Goal: Find specific page/section: Find specific page/section

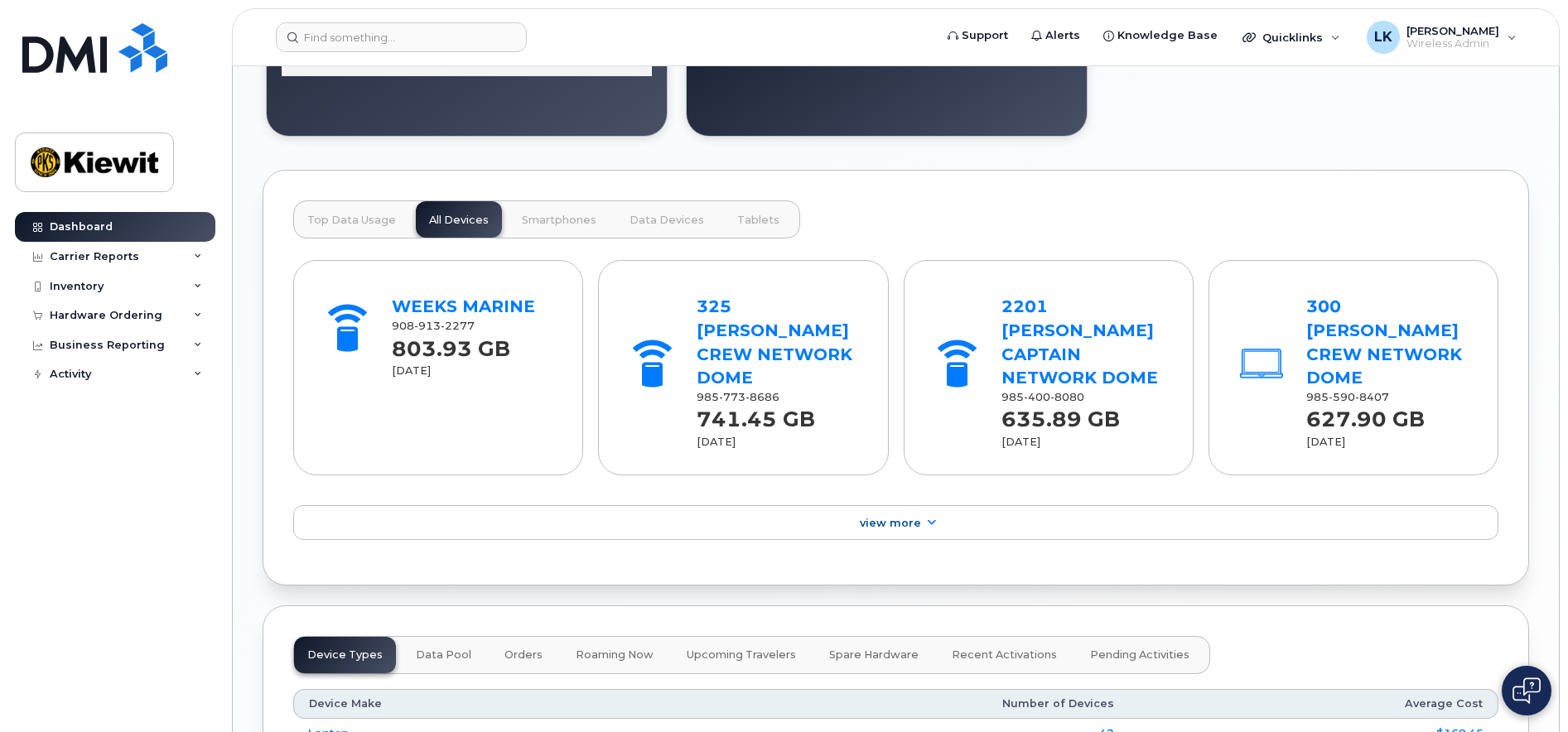
scroll to position [1987, 0]
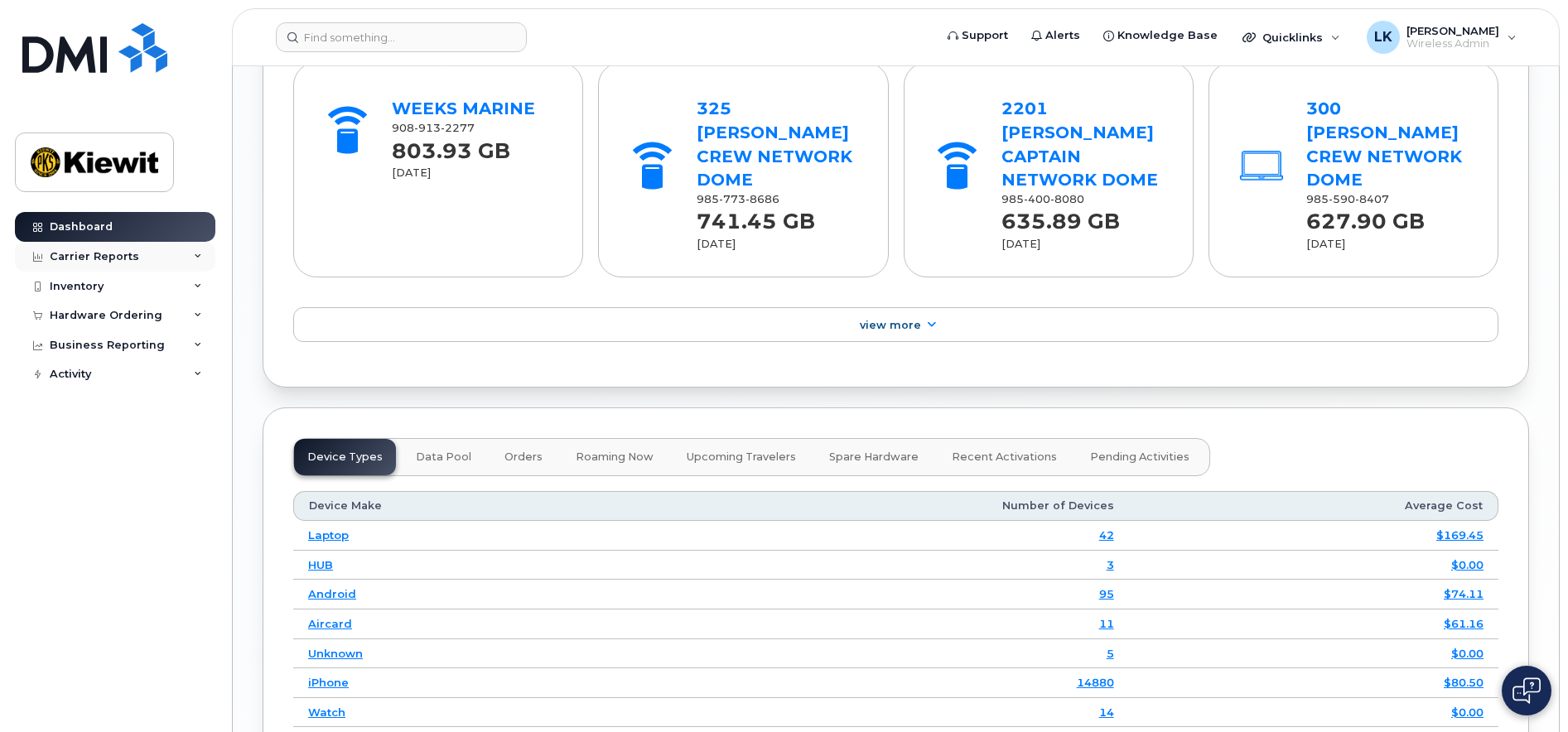
click at [173, 252] on div "Carrier Reports" at bounding box center [116, 256] width 201 height 30
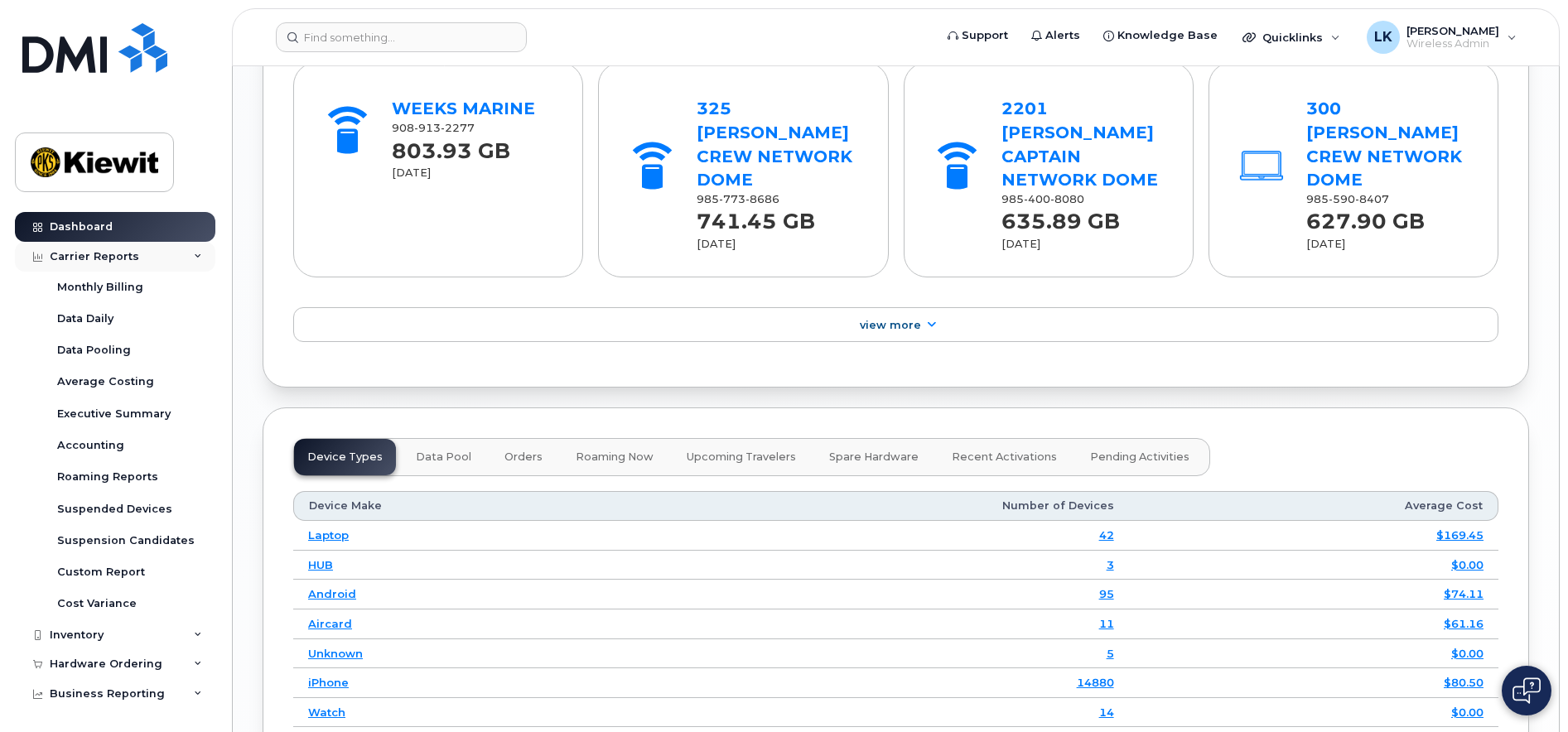
click at [173, 252] on div "Carrier Reports" at bounding box center [116, 256] width 201 height 30
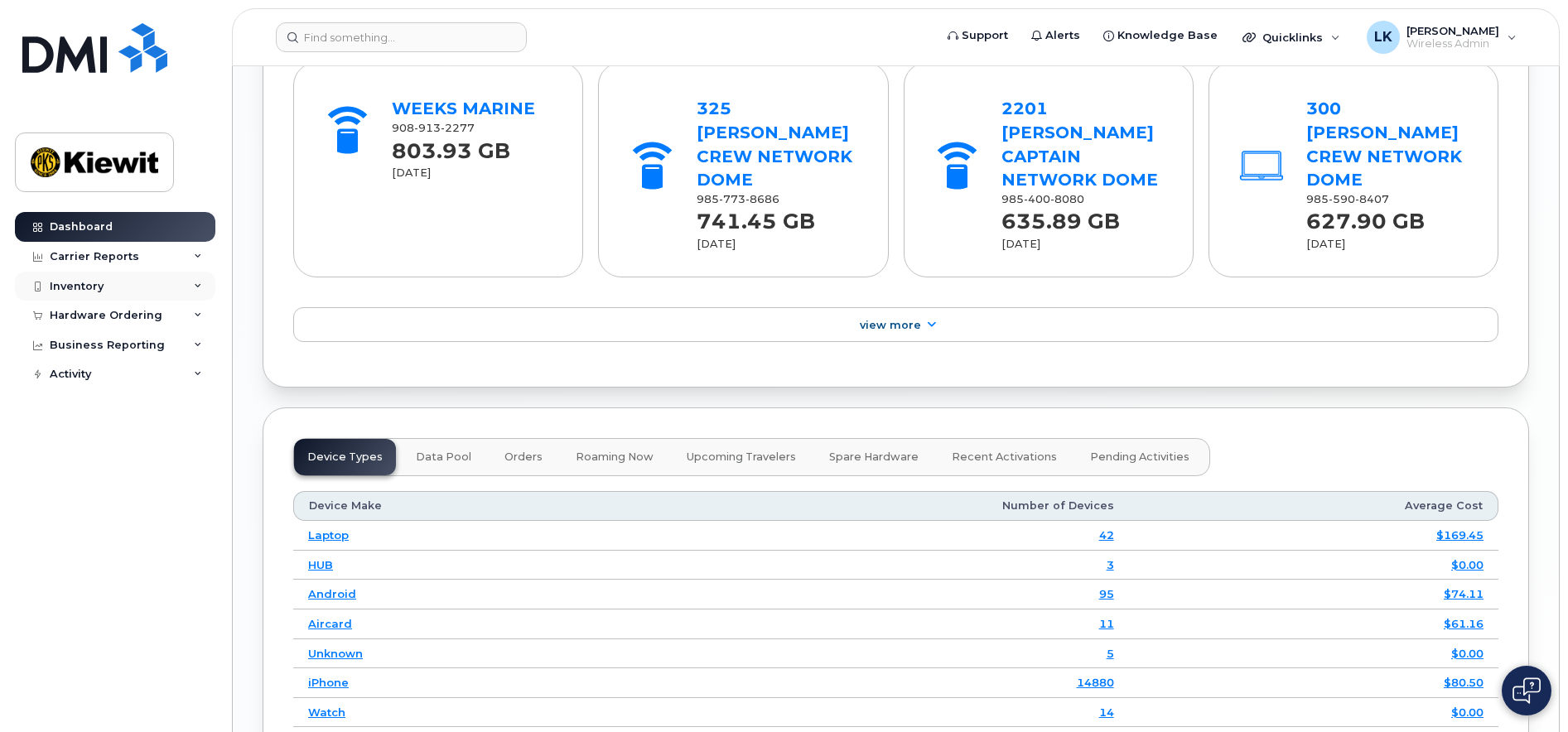
click at [162, 279] on div "Inventory" at bounding box center [116, 286] width 201 height 30
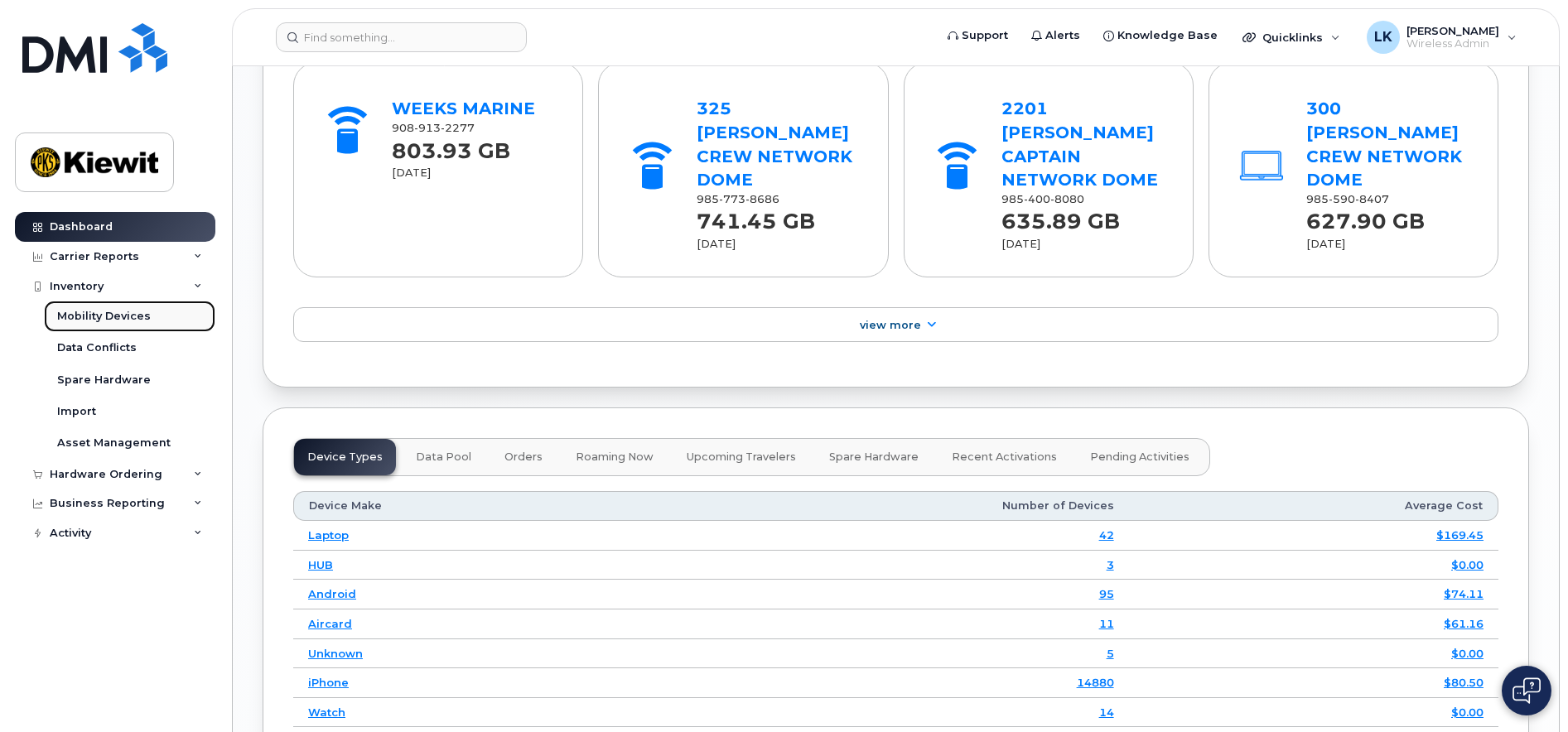
click at [133, 316] on div "Mobility Devices" at bounding box center [104, 316] width 93 height 15
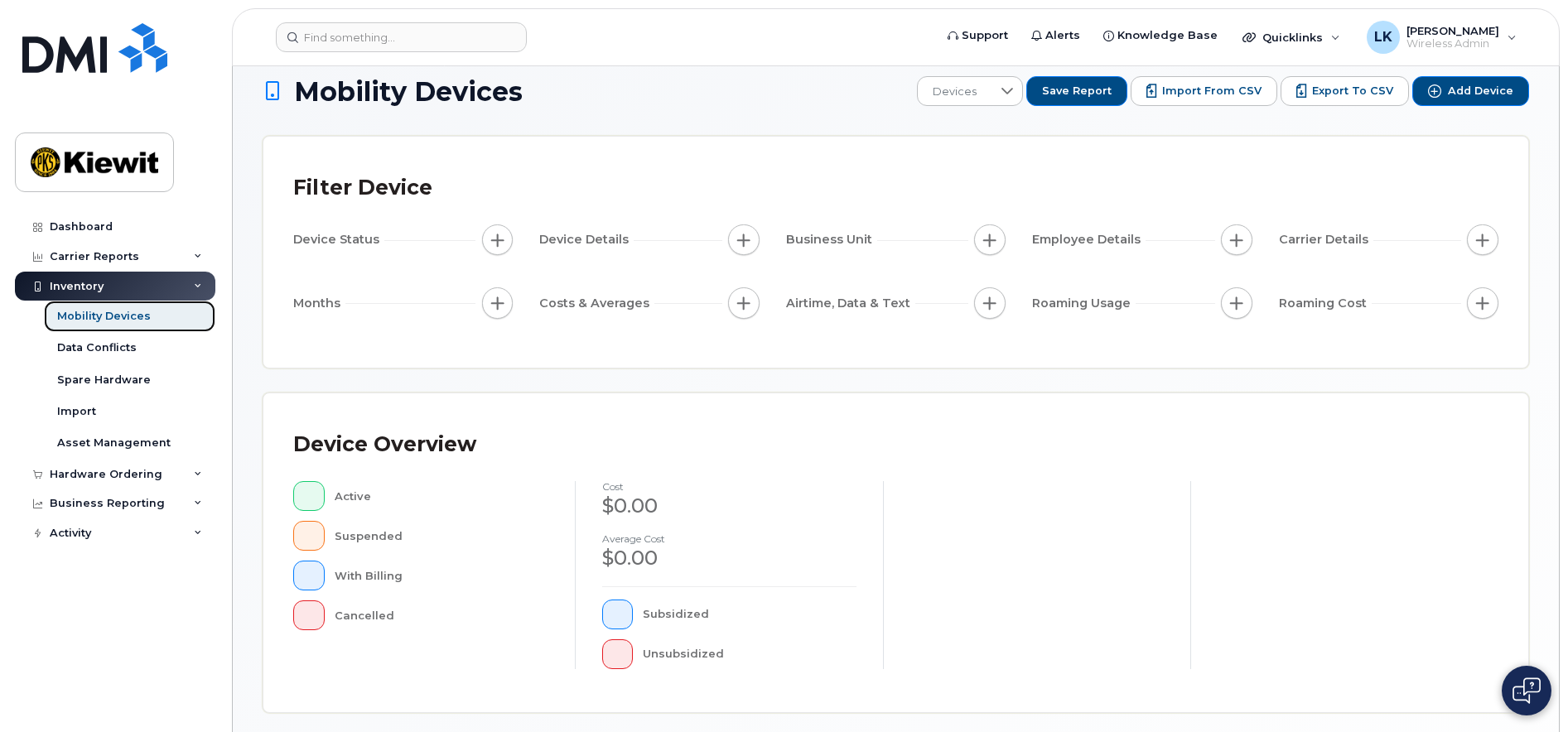
scroll to position [411, 0]
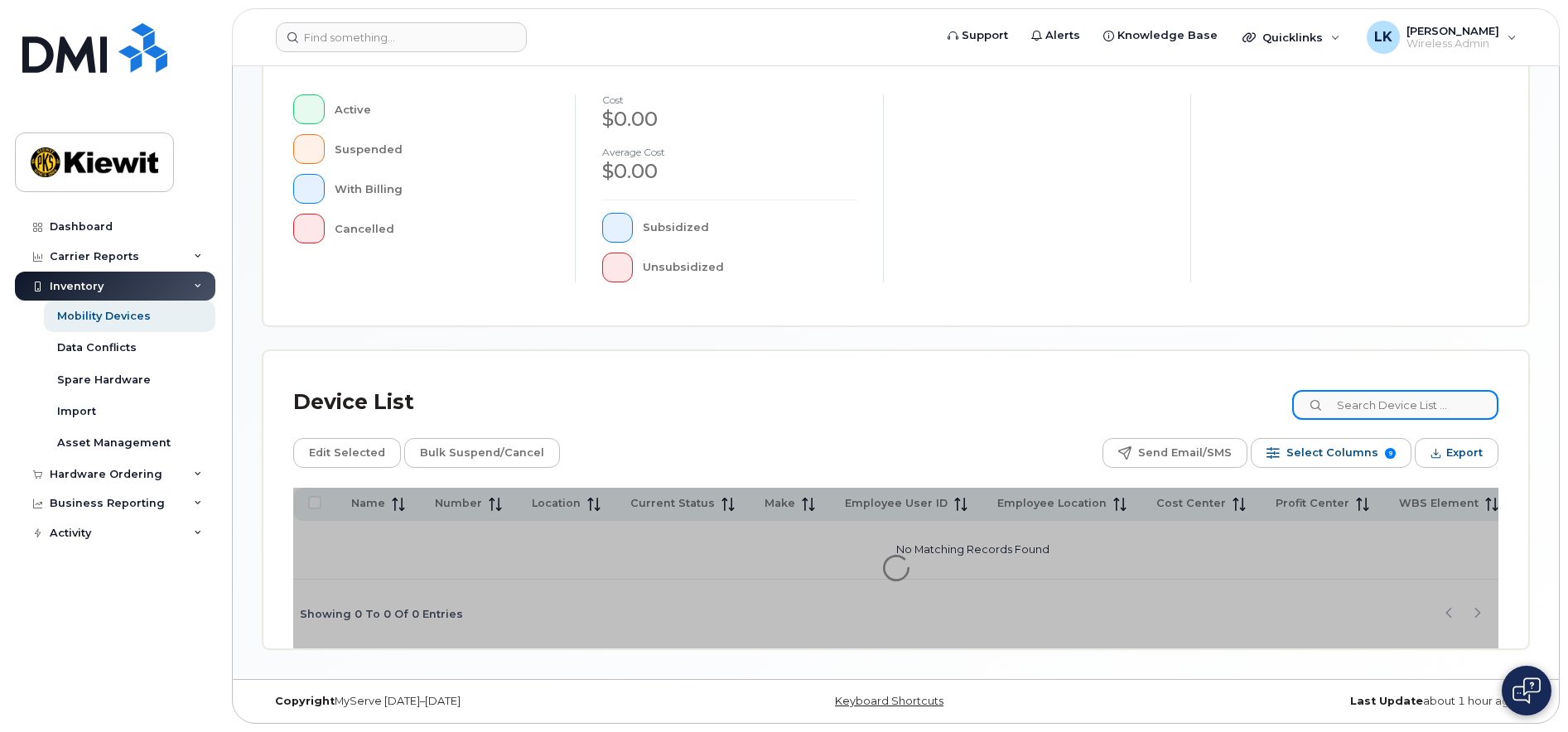
click at [1426, 404] on input at bounding box center [1395, 404] width 206 height 30
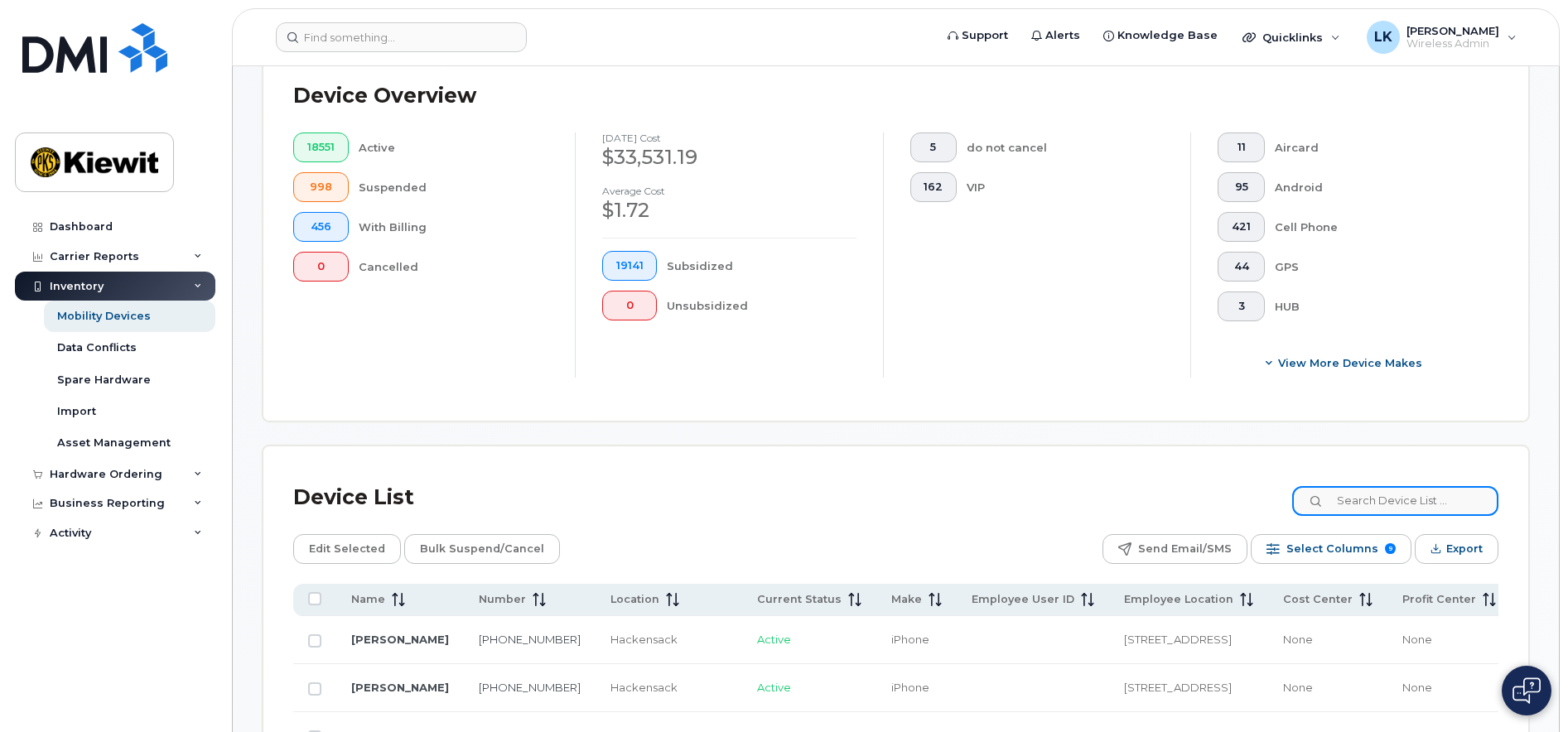
scroll to position [454, 0]
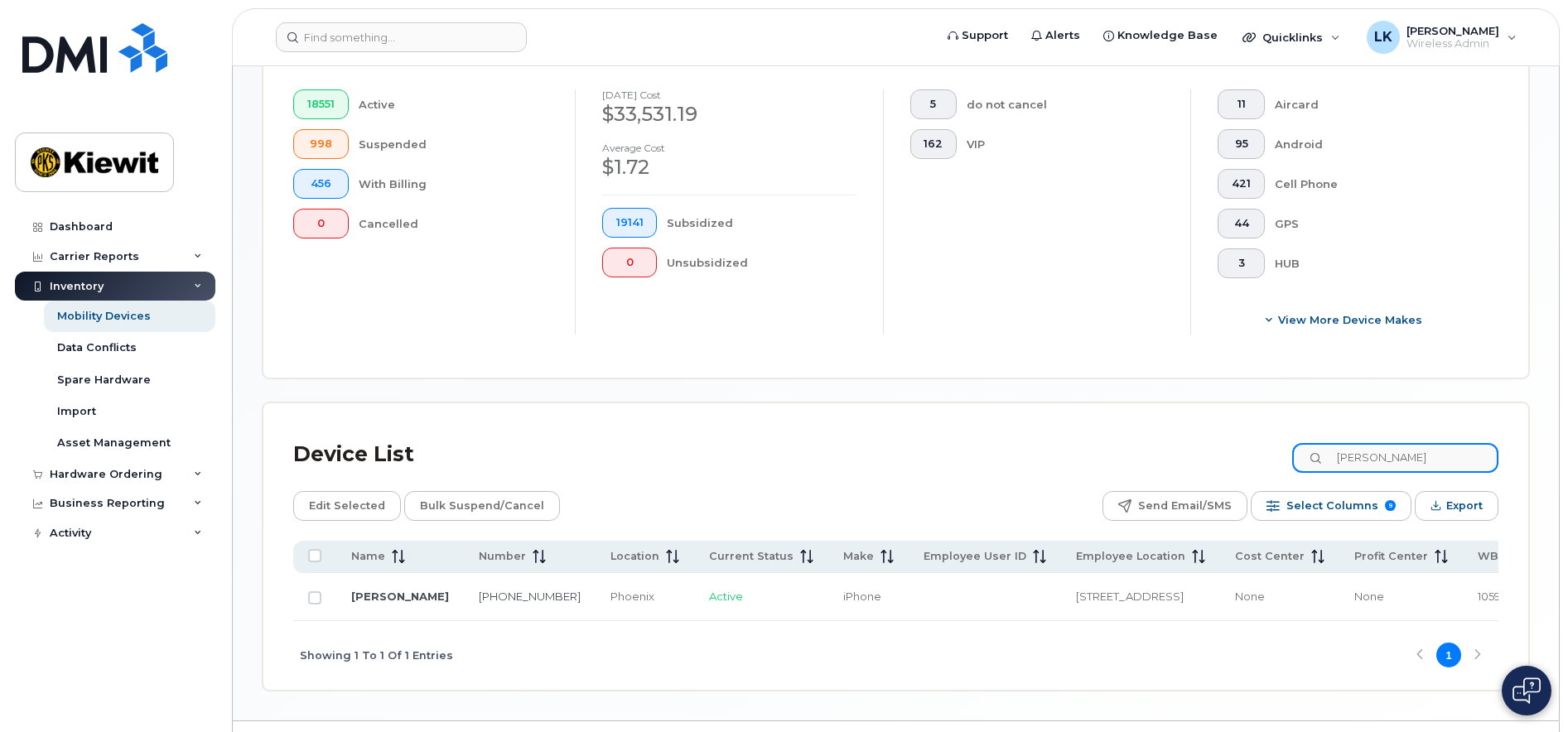
drag, startPoint x: 1406, startPoint y: 452, endPoint x: 1220, endPoint y: 451, distance: 186.0
click at [1220, 451] on div "Device List [PERSON_NAME]" at bounding box center [895, 454] width 1205 height 43
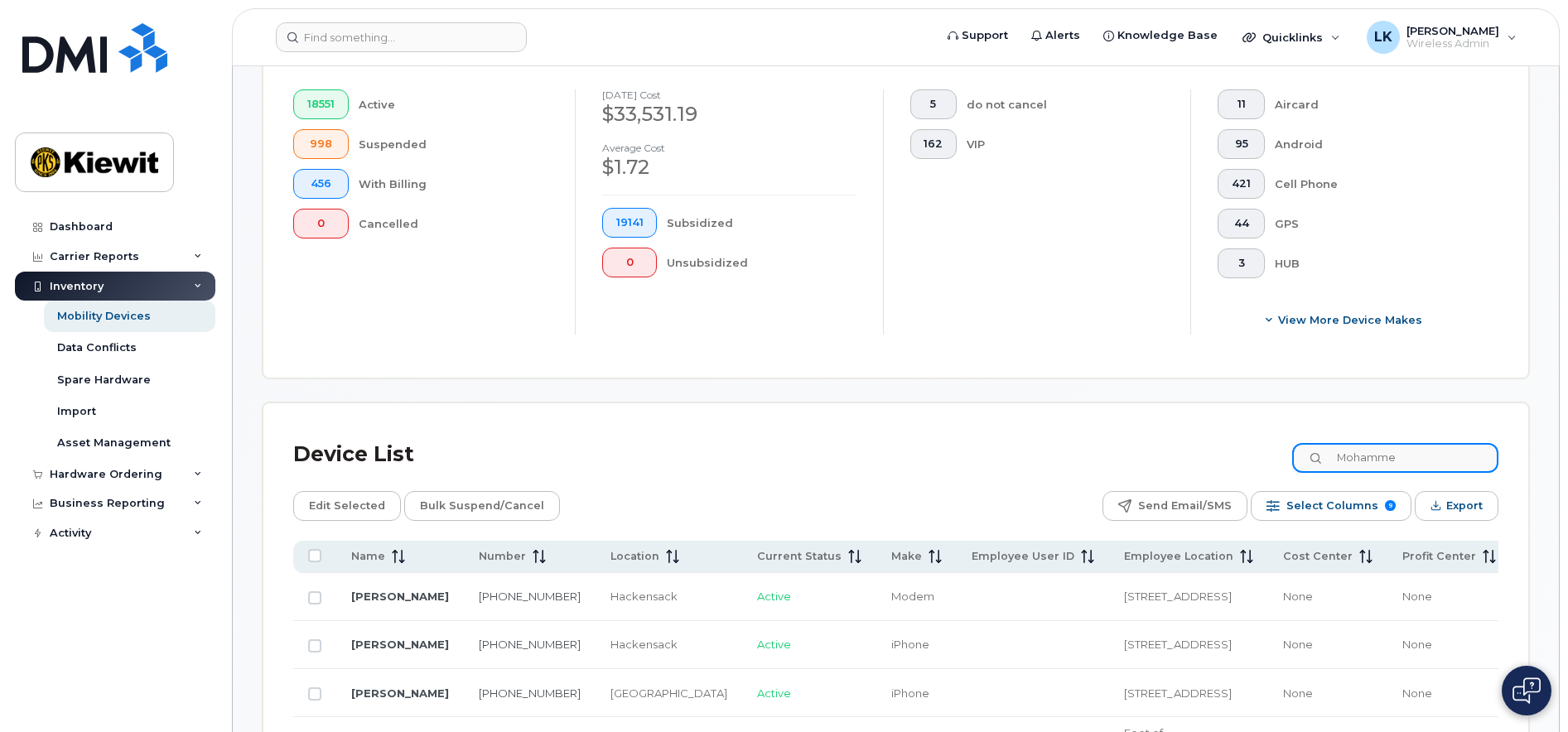
type input "[PERSON_NAME]"
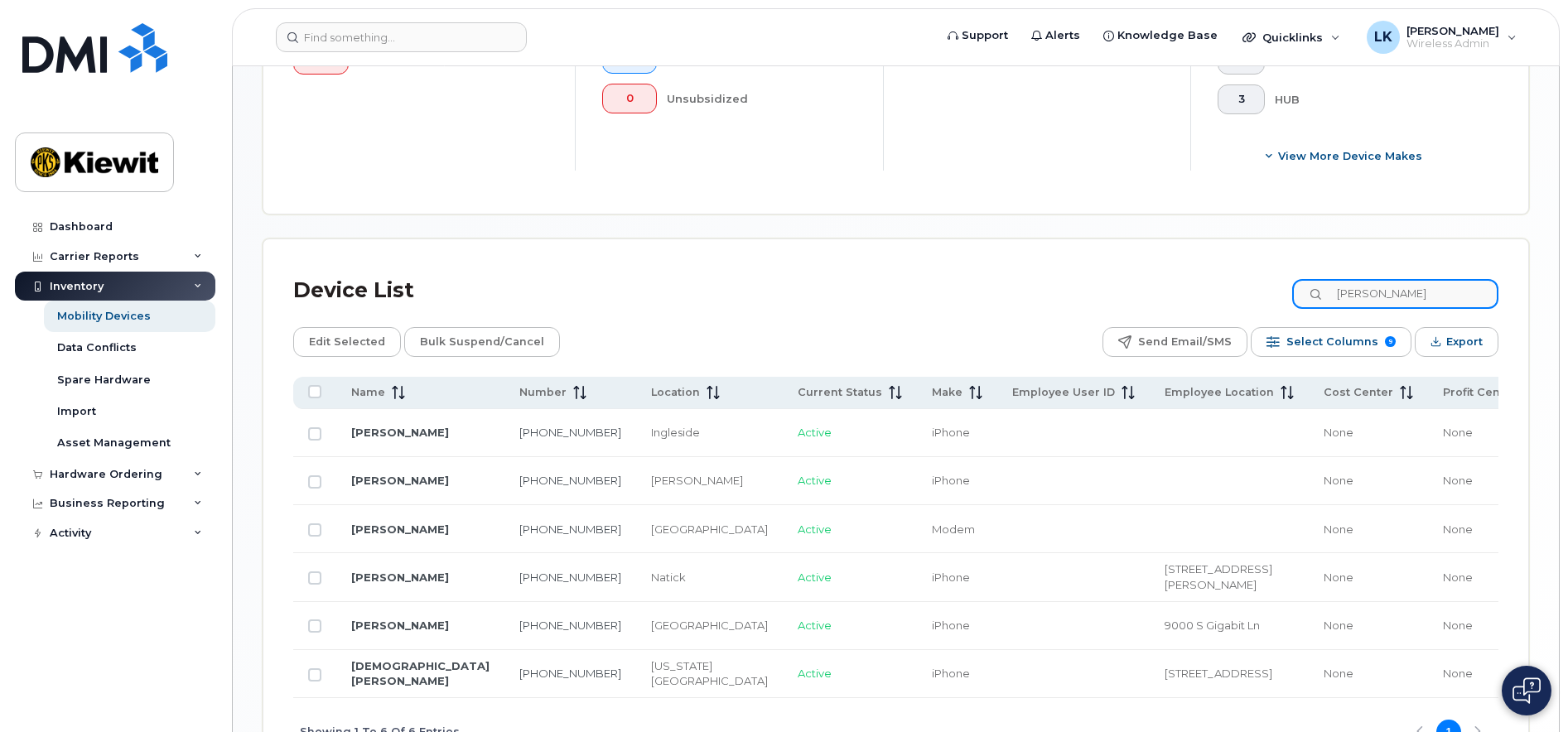
scroll to position [620, 0]
drag, startPoint x: 1391, startPoint y: 285, endPoint x: 1277, endPoint y: 301, distance: 115.1
click at [1277, 299] on div "Device List [PERSON_NAME]" at bounding box center [895, 289] width 1205 height 43
